Goal: Check status: Check status

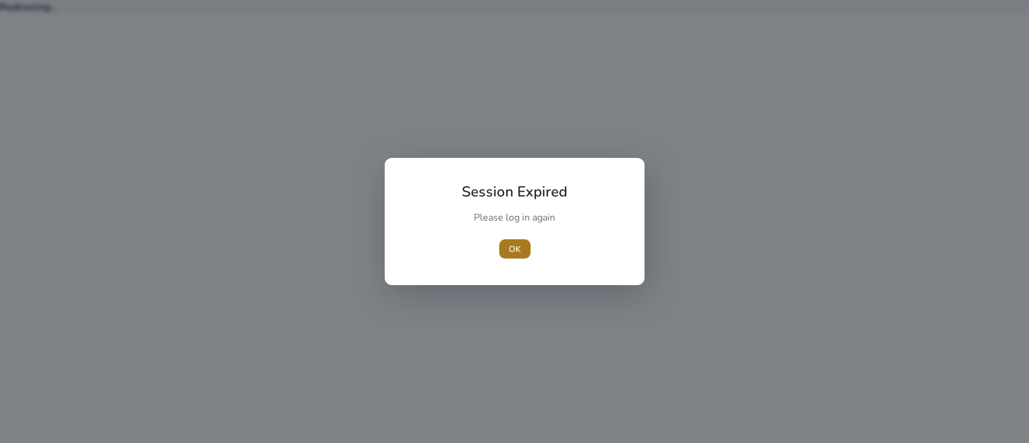
click at [510, 243] on span "OK" at bounding box center [515, 249] width 12 height 13
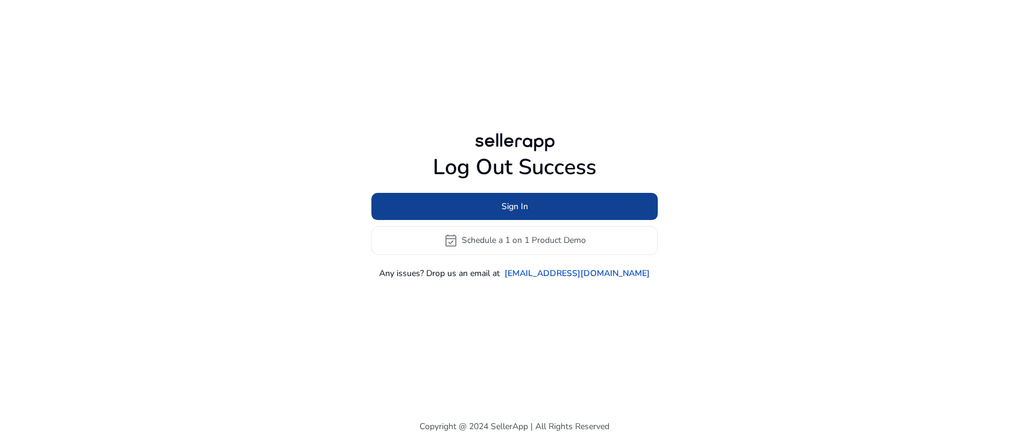
click at [500, 211] on span at bounding box center [514, 206] width 286 height 29
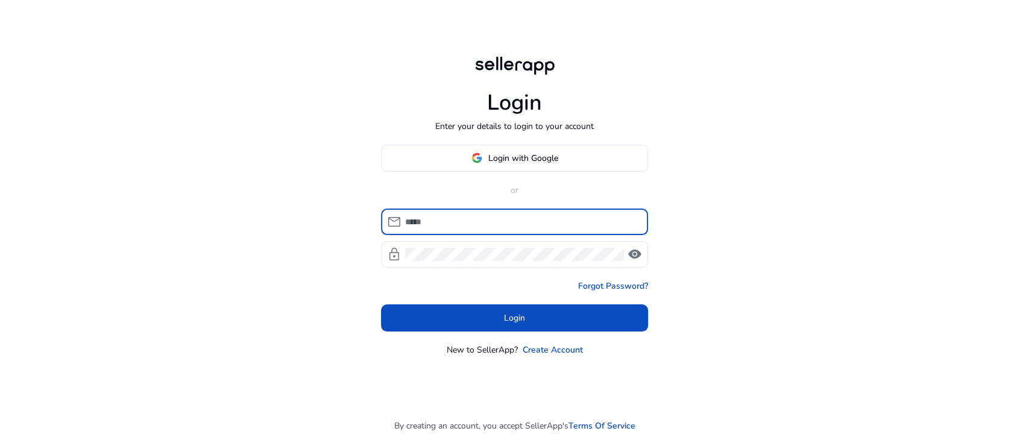
click at [480, 221] on input at bounding box center [521, 221] width 233 height 13
type input "**********"
click at [462, 244] on div at bounding box center [514, 254] width 219 height 27
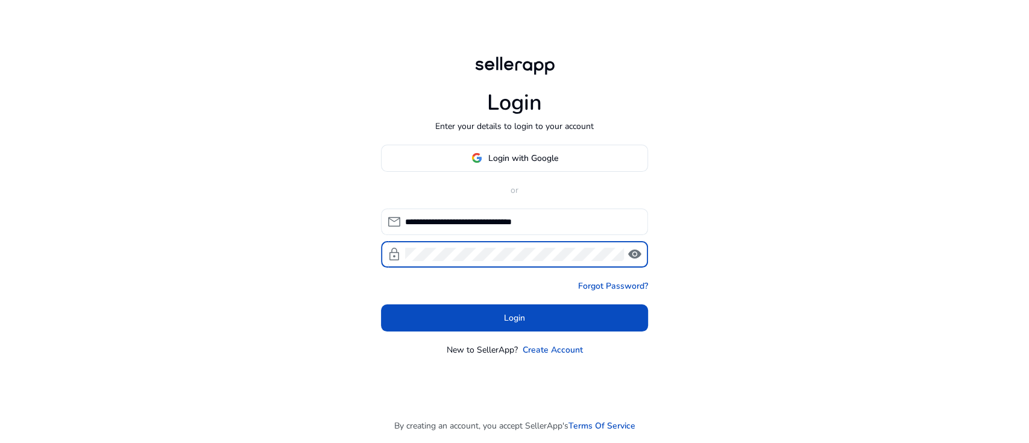
click button "Login" at bounding box center [514, 318] width 267 height 27
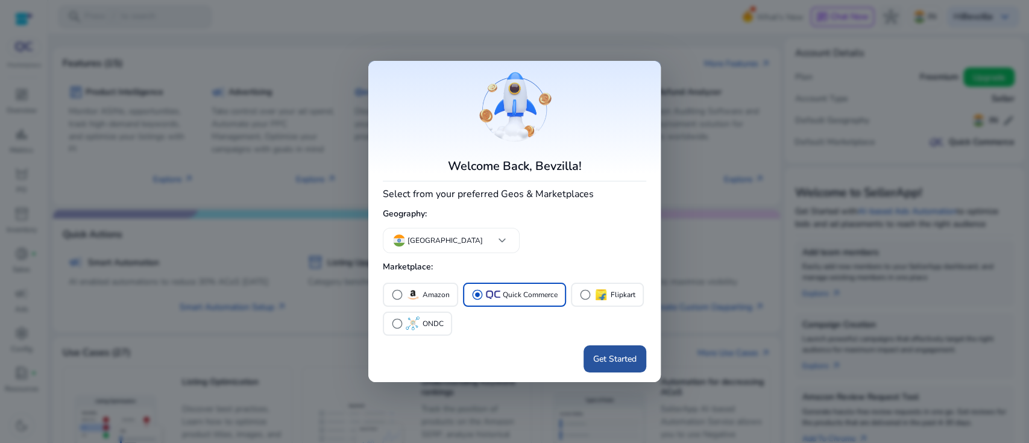
click at [616, 356] on span "Get Started" at bounding box center [614, 359] width 43 height 13
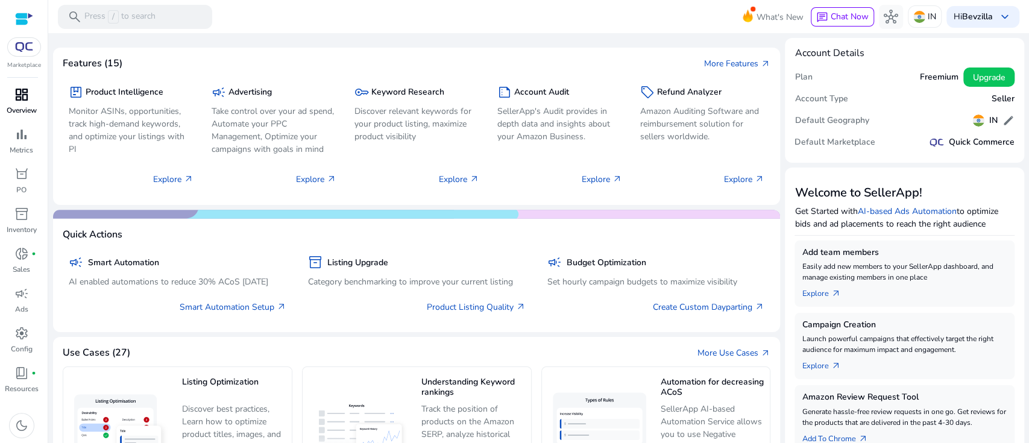
click at [17, 89] on span "dashboard" at bounding box center [21, 94] width 14 height 14
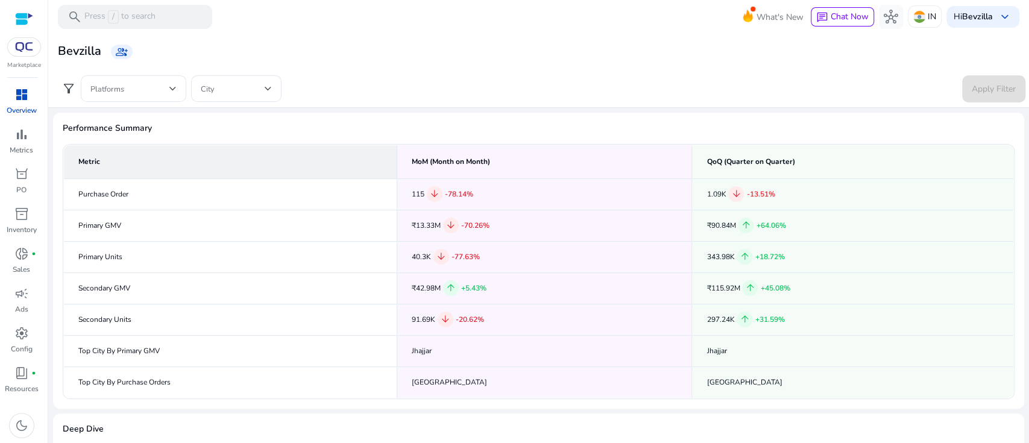
click at [19, 92] on span "dashboard" at bounding box center [21, 94] width 14 height 14
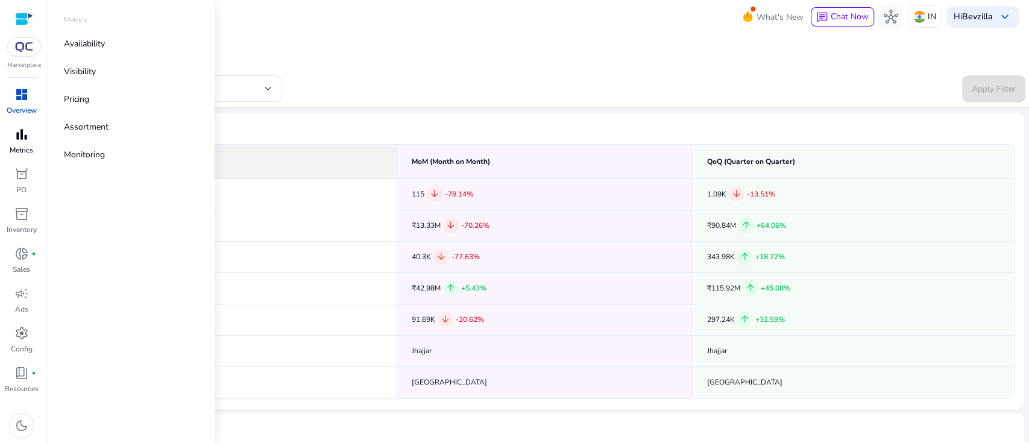
click at [8, 132] on div "bar_chart" at bounding box center [22, 134] width 34 height 19
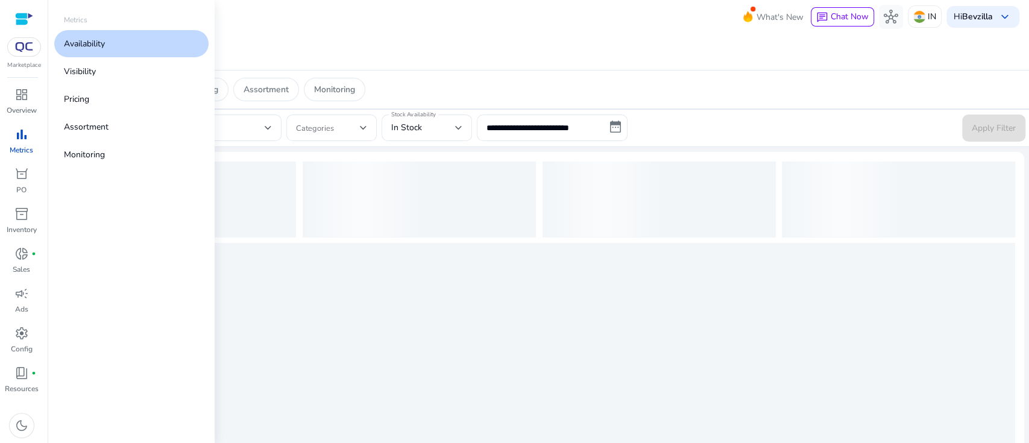
click at [107, 39] on link "Availability" at bounding box center [131, 43] width 154 height 27
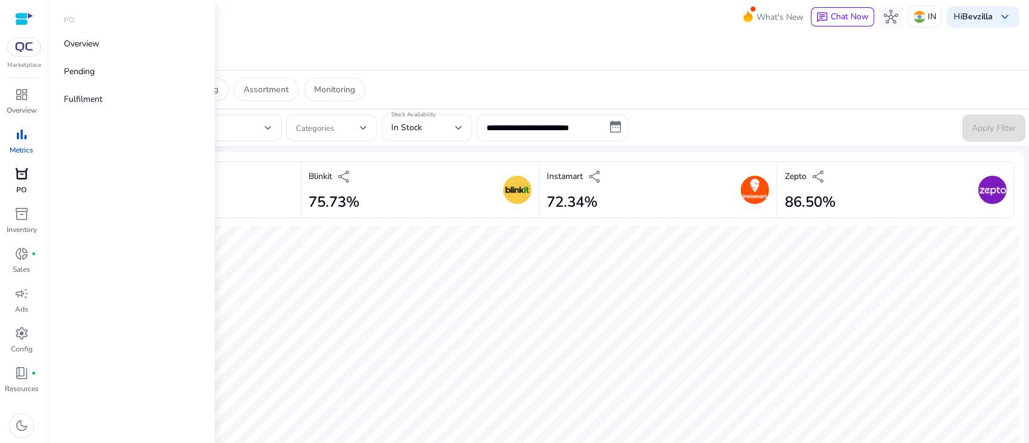
click at [30, 181] on div "orders" at bounding box center [22, 174] width 34 height 19
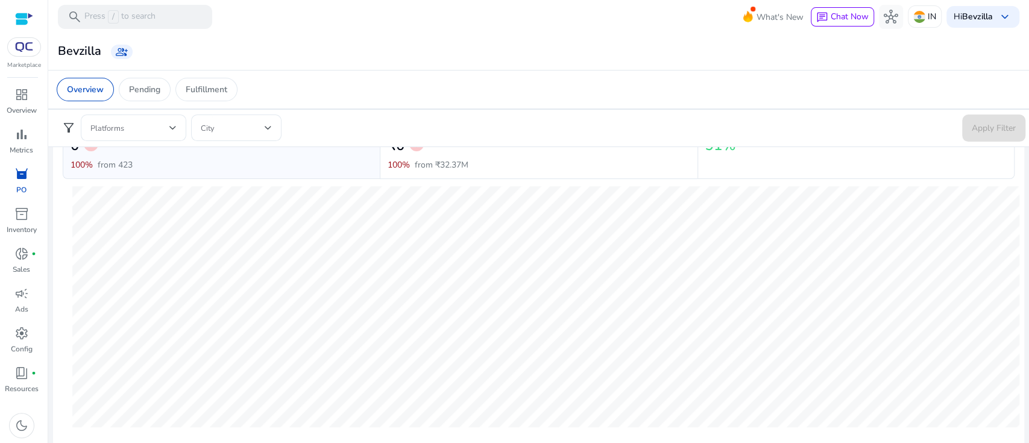
scroll to position [104, 0]
click at [154, 80] on div "Pending" at bounding box center [145, 90] width 52 height 24
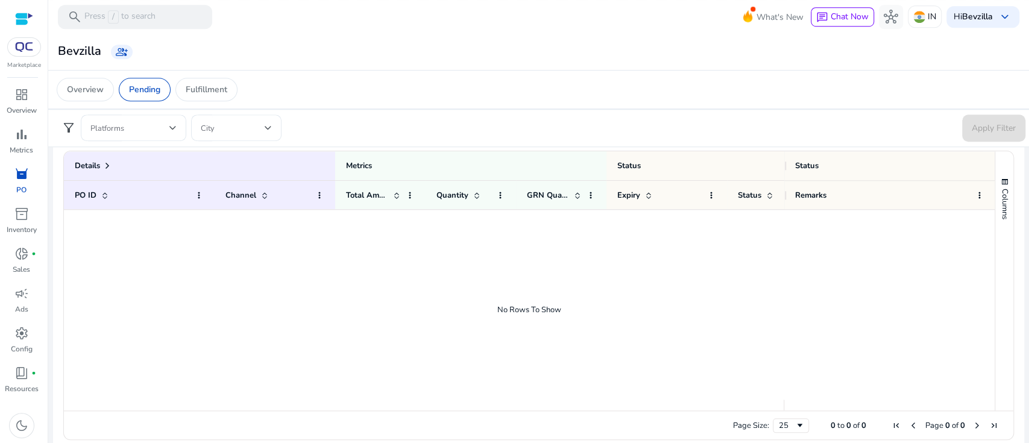
scroll to position [642, 0]
click at [200, 74] on div "Overview Pending Fulfillment" at bounding box center [539, 89] width 984 height 39
click at [203, 75] on div "Overview Pending Fulfillment" at bounding box center [539, 89] width 984 height 39
click at [203, 78] on div "Fulfillment" at bounding box center [206, 90] width 62 height 24
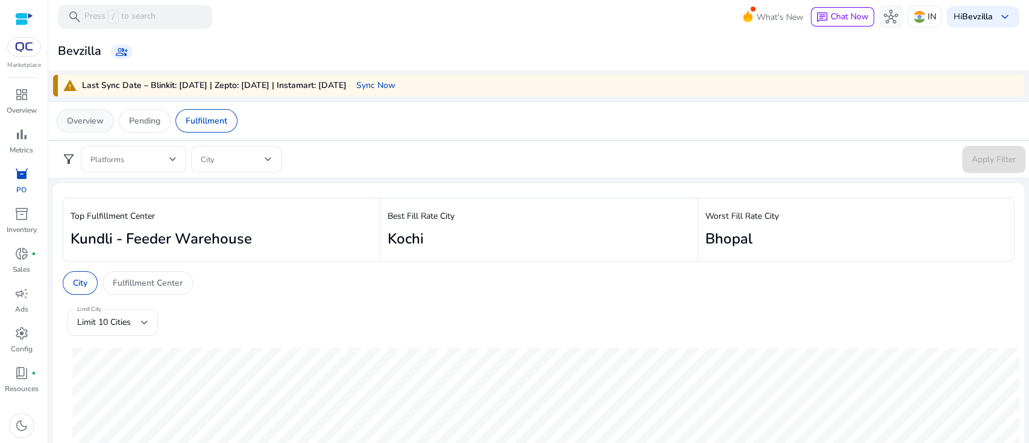
click at [84, 112] on div "Overview" at bounding box center [85, 121] width 57 height 24
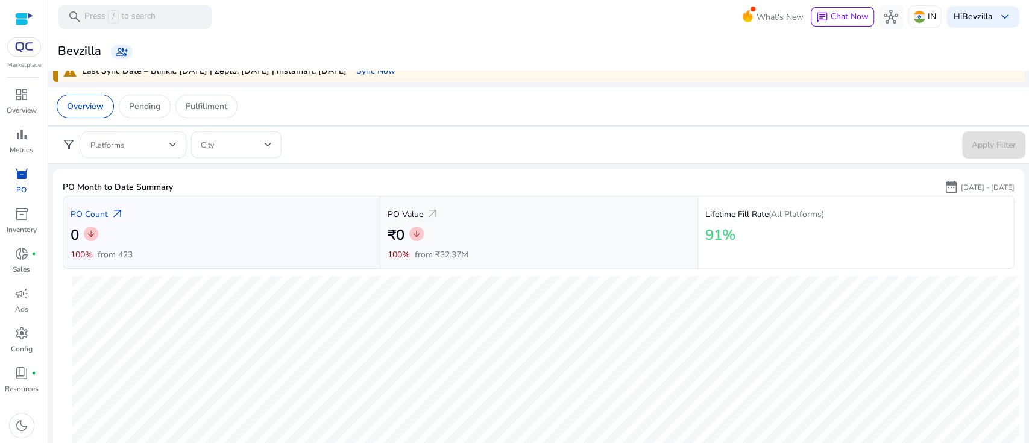
scroll to position [4, 0]
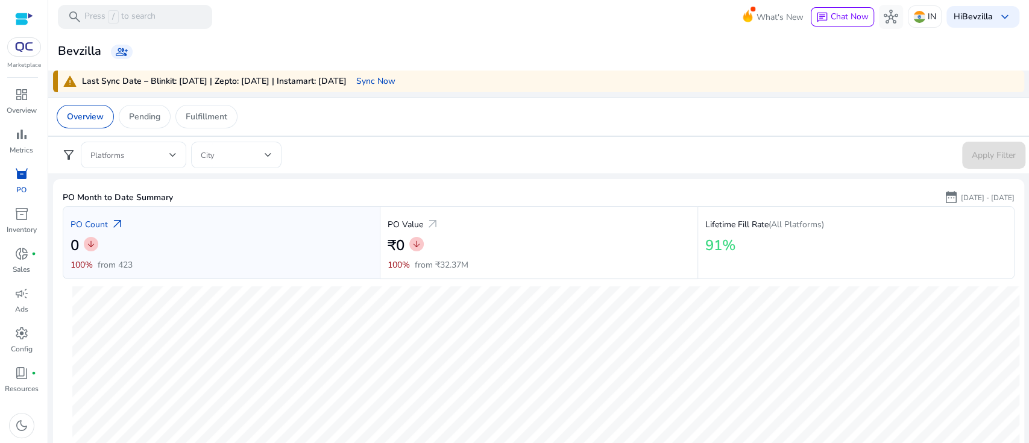
click at [961, 201] on p "[DATE] - [DATE]" at bounding box center [988, 197] width 54 height 11
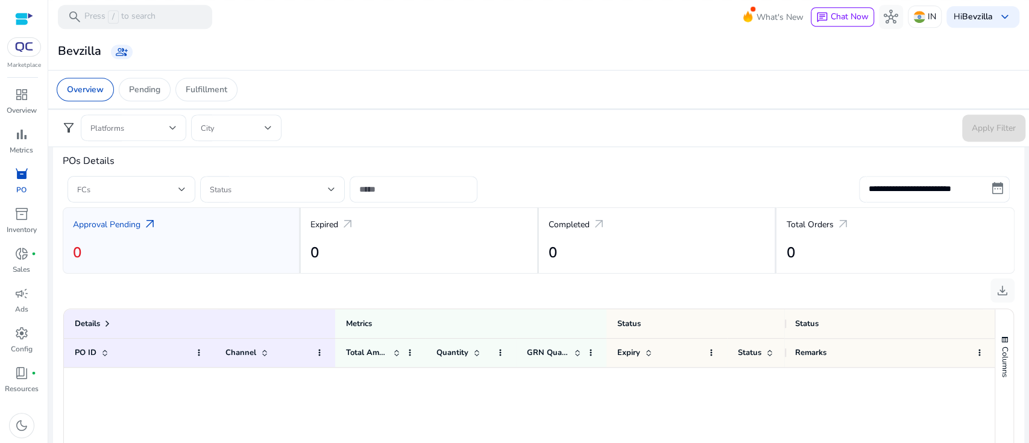
scroll to position [434, 0]
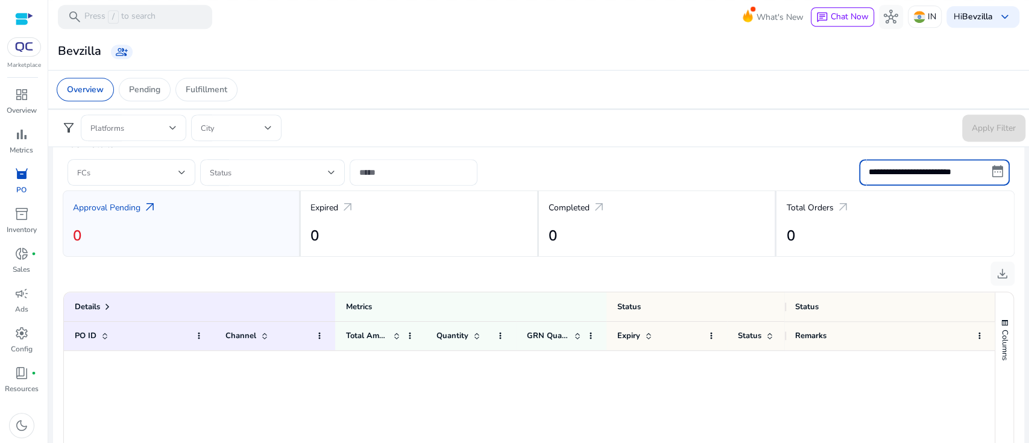
click at [993, 171] on input "**********" at bounding box center [934, 172] width 151 height 27
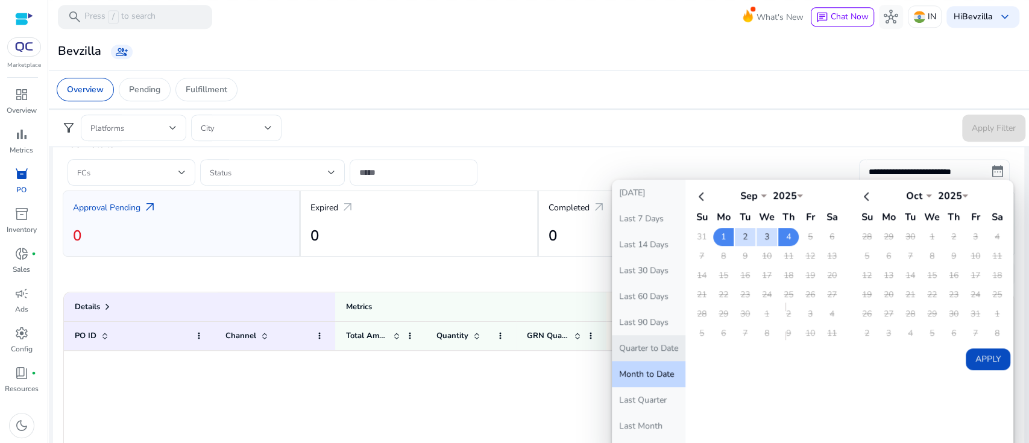
click at [632, 357] on button "Quarter to Date" at bounding box center [649, 348] width 74 height 26
type input "**********"
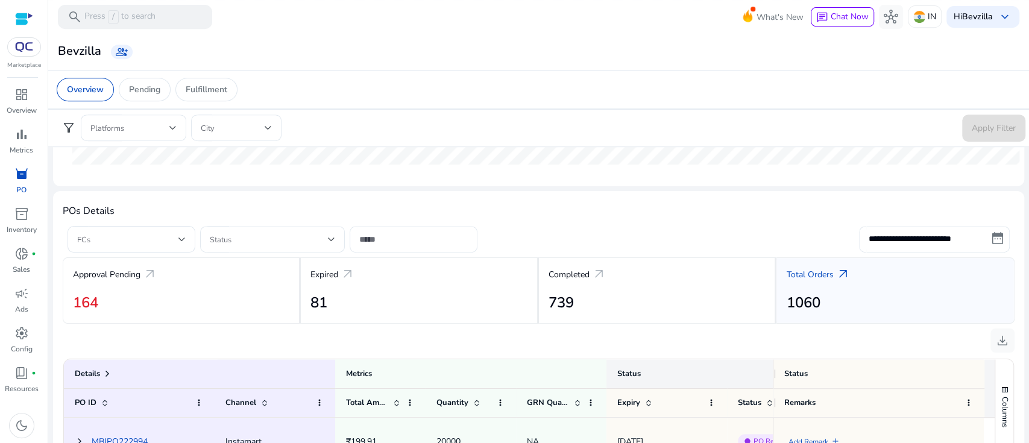
scroll to position [367, 0]
